Goal: Task Accomplishment & Management: Use online tool/utility

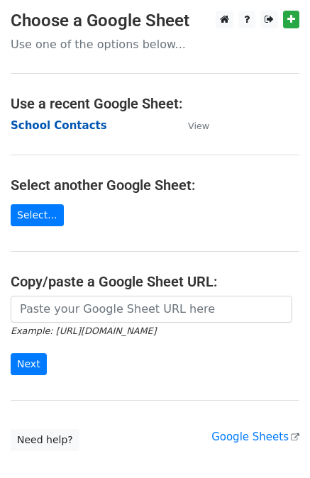
click at [67, 125] on strong "School Contacts" at bounding box center [59, 125] width 96 height 13
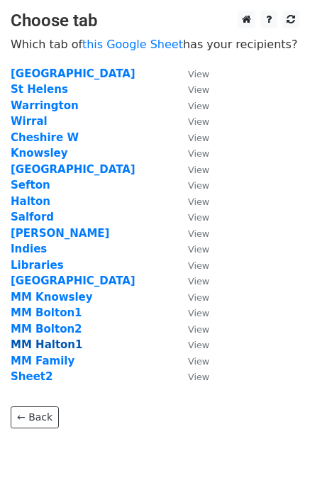
click at [52, 347] on strong "MM Halton1" at bounding box center [47, 344] width 72 height 13
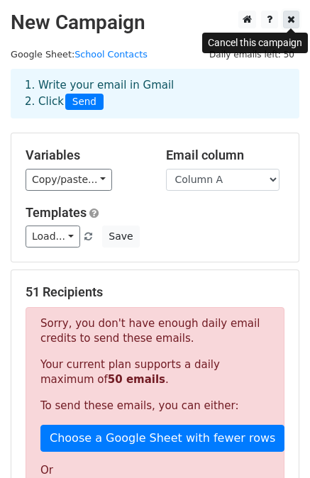
click at [292, 19] on icon at bounding box center [291, 19] width 8 height 10
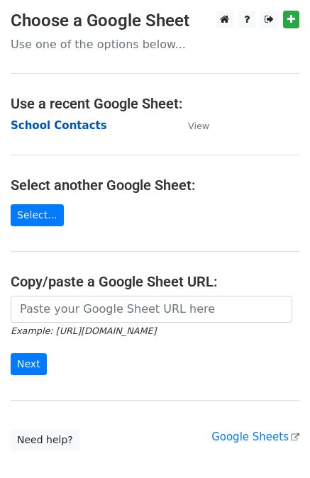
click at [51, 123] on strong "School Contacts" at bounding box center [59, 125] width 96 height 13
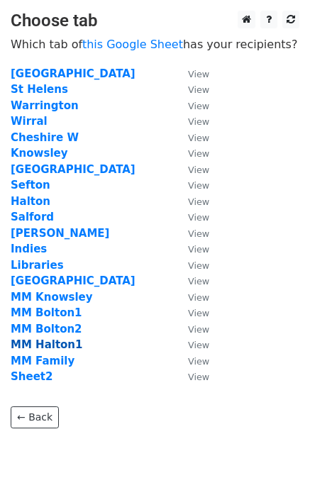
click at [49, 346] on strong "MM Halton1" at bounding box center [47, 344] width 72 height 13
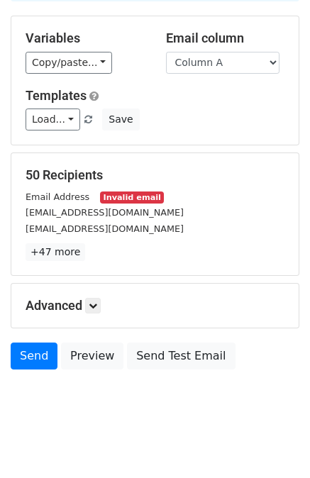
scroll to position [128, 0]
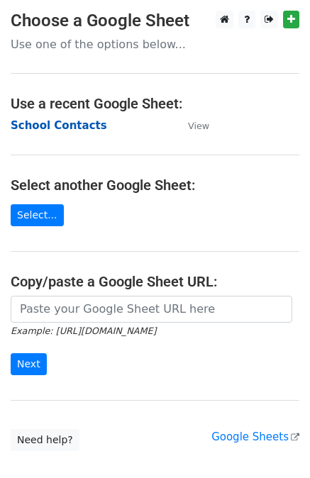
click at [65, 125] on strong "School Contacts" at bounding box center [59, 125] width 96 height 13
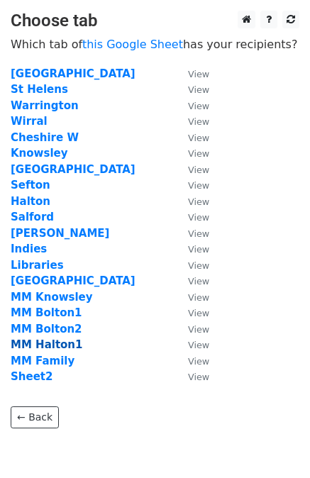
click at [49, 342] on strong "MM Halton1" at bounding box center [47, 344] width 72 height 13
click at [50, 344] on strong "MM Halton1" at bounding box center [47, 344] width 72 height 13
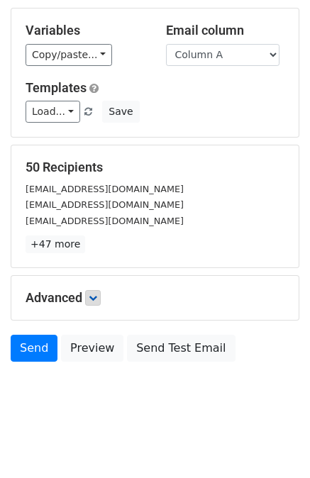
scroll to position [128, 0]
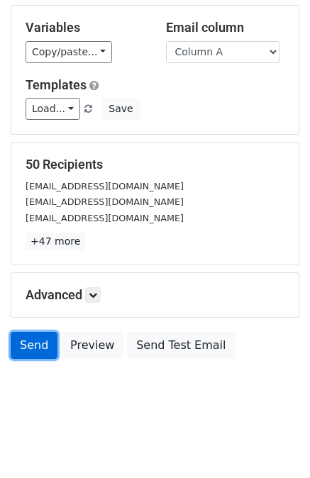
click at [33, 339] on link "Send" at bounding box center [34, 345] width 47 height 27
click at [30, 344] on link "Send" at bounding box center [34, 345] width 47 height 27
click at [30, 345] on link "Send" at bounding box center [34, 345] width 47 height 27
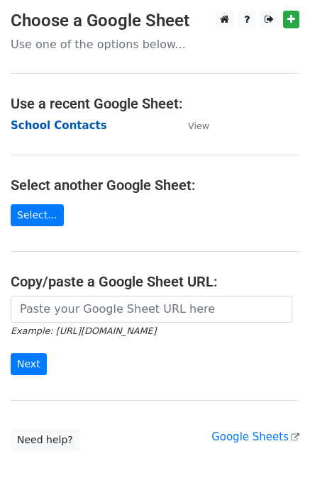
click at [47, 126] on strong "School Contacts" at bounding box center [59, 125] width 96 height 13
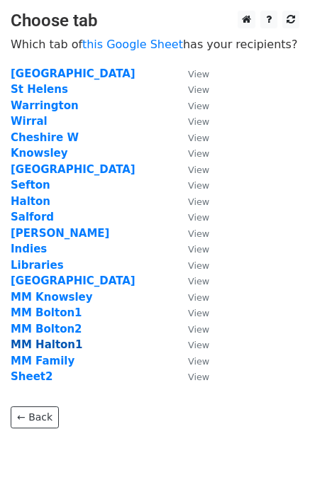
click at [30, 348] on strong "MM Halton1" at bounding box center [47, 344] width 72 height 13
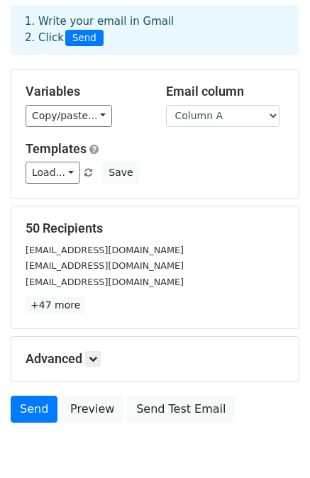
scroll to position [128, 0]
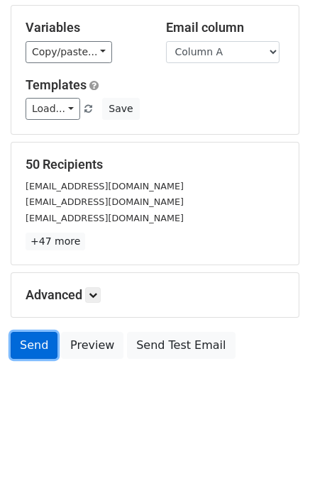
click at [33, 349] on link "Send" at bounding box center [34, 345] width 47 height 27
click at [33, 343] on link "Send" at bounding box center [34, 345] width 47 height 27
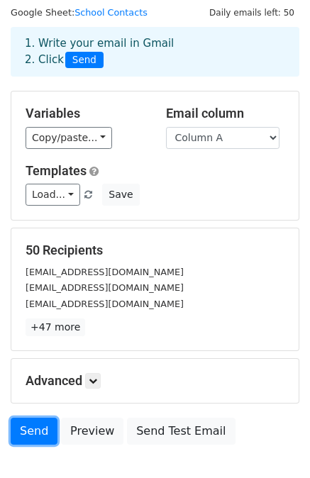
scroll to position [0, 0]
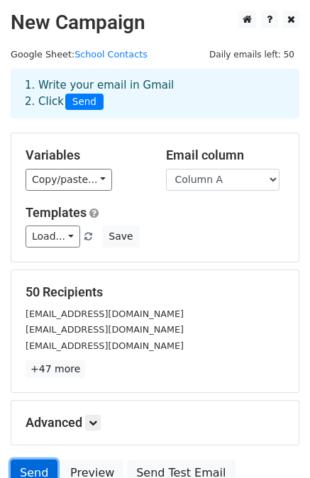
click at [24, 466] on link "Send" at bounding box center [34, 472] width 47 height 27
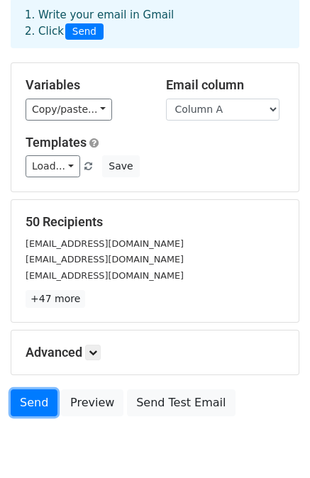
scroll to position [128, 0]
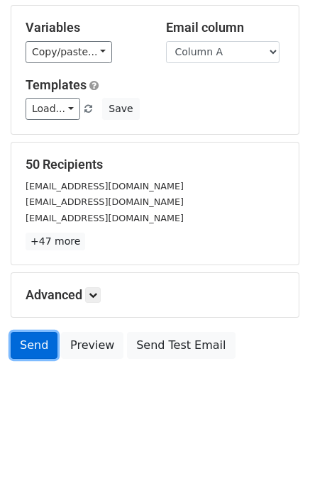
click at [28, 347] on link "Send" at bounding box center [34, 345] width 47 height 27
click at [32, 343] on link "Send" at bounding box center [34, 345] width 47 height 27
click at [33, 343] on link "Send" at bounding box center [34, 345] width 47 height 27
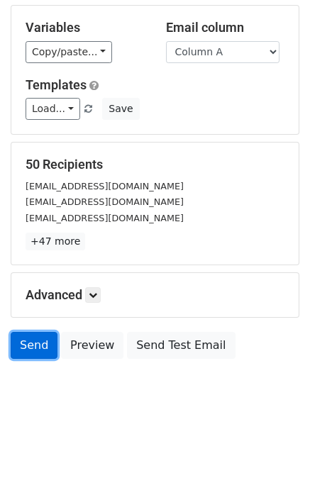
click at [34, 343] on link "Send" at bounding box center [34, 345] width 47 height 27
